Goal: Information Seeking & Learning: Learn about a topic

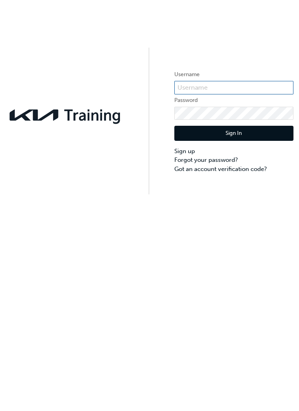
click at [227, 87] on input "text" at bounding box center [233, 88] width 119 height 14
type input "K"
type input "KAU85086B3"
click at [233, 131] on button "Sign In" at bounding box center [233, 133] width 119 height 15
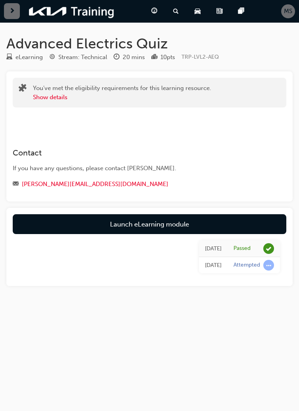
click at [14, 12] on span "next-icon" at bounding box center [12, 11] width 6 height 10
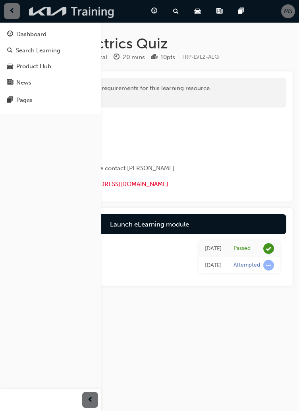
click at [61, 15] on img at bounding box center [71, 11] width 91 height 16
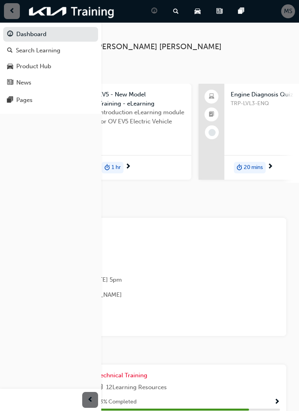
click at [195, 38] on div "MS [PERSON_NAME] back , [PERSON_NAME]" at bounding box center [149, 40] width 299 height 37
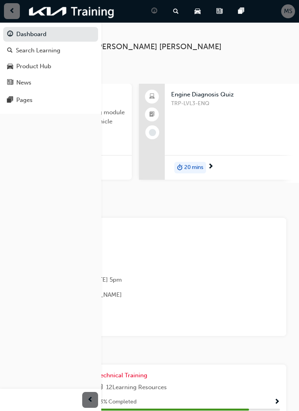
scroll to position [0, 61]
click at [197, 104] on span "TRP-LVL3-ENQ" at bounding box center [240, 103] width 140 height 9
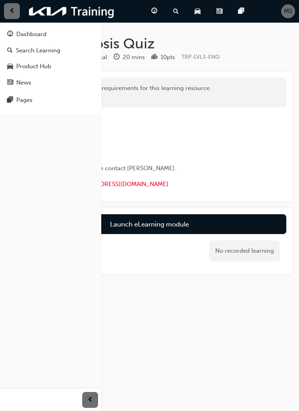
click at [8, 14] on div "button" at bounding box center [12, 11] width 16 height 16
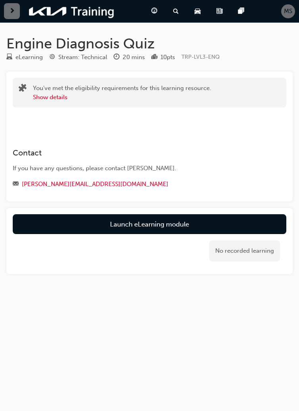
click at [176, 225] on link "Launch eLearning module" at bounding box center [150, 224] width 274 height 20
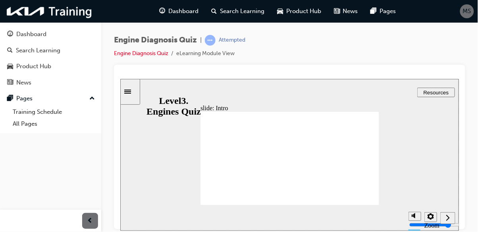
click at [299, 222] on div "Next (Ctrl+Alt+Period)" at bounding box center [447, 218] width 9 height 8
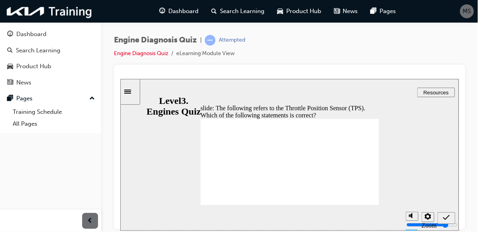
radio input "true"
click at [299, 220] on icon "Submit (Ctrl+Alt+S)" at bounding box center [446, 217] width 7 height 7
radio input "true"
click at [299, 217] on icon "Submit (Ctrl+Alt+S)" at bounding box center [446, 217] width 7 height 7
radio input "true"
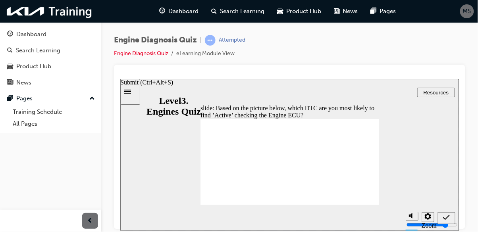
click at [299, 219] on icon "Submit (Ctrl+Alt+S)" at bounding box center [446, 217] width 7 height 7
radio input "true"
click at [299, 220] on icon "Submit (Ctrl+Alt+S)" at bounding box center [446, 217] width 7 height 7
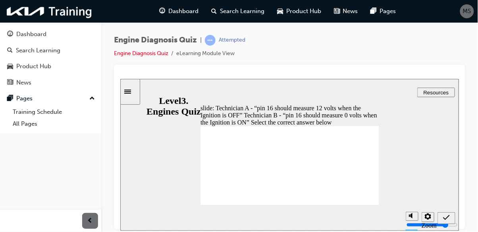
radio input "true"
click at [299, 220] on icon "Submit (Ctrl+Alt+S)" at bounding box center [446, 217] width 7 height 7
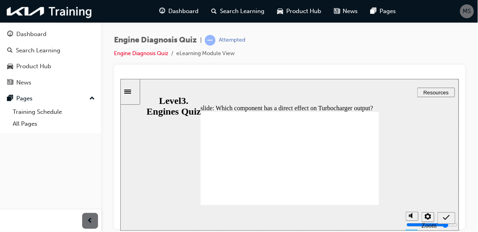
radio input "true"
click at [299, 220] on icon "Submit (Ctrl+Alt+S)" at bounding box center [446, 217] width 7 height 7
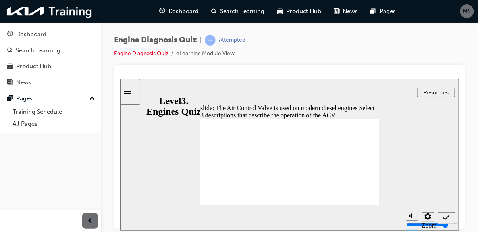
checkbox input "true"
click at [299, 219] on icon "Submit (Ctrl+Alt+S)" at bounding box center [446, 217] width 7 height 7
click at [299, 218] on icon "Submit (Ctrl+Alt+S)" at bounding box center [446, 217] width 7 height 7
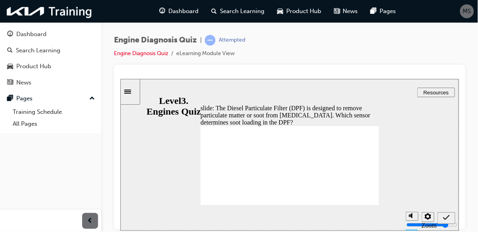
radio input "true"
click at [299, 218] on icon "Submit (Ctrl+Alt+S)" at bounding box center [446, 217] width 7 height 5
radio input "true"
radio input "false"
radio input "true"
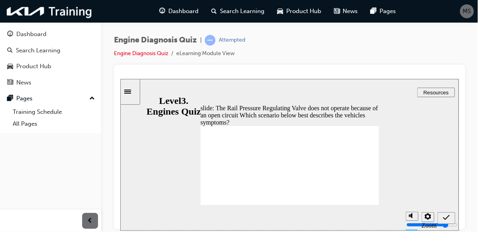
radio input "true"
click at [299, 221] on icon "Submit (Ctrl+Alt+S)" at bounding box center [446, 217] width 7 height 7
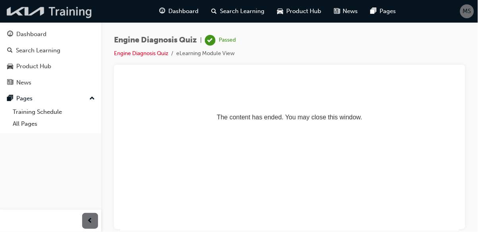
click at [71, 14] on img at bounding box center [49, 11] width 91 height 16
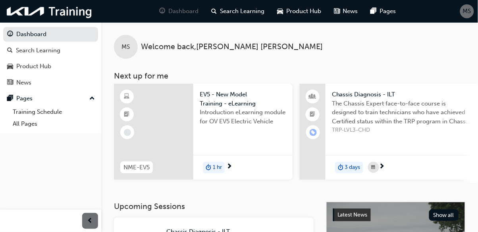
click at [299, 14] on span "MS" at bounding box center [467, 11] width 8 height 9
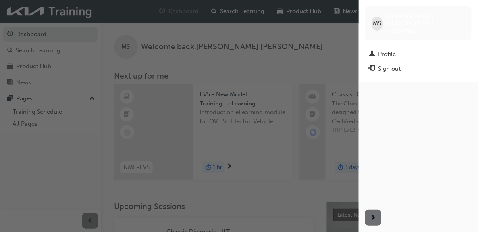
click at [299, 64] on div "Sign out" at bounding box center [389, 68] width 23 height 9
